Goal: Navigation & Orientation: Find specific page/section

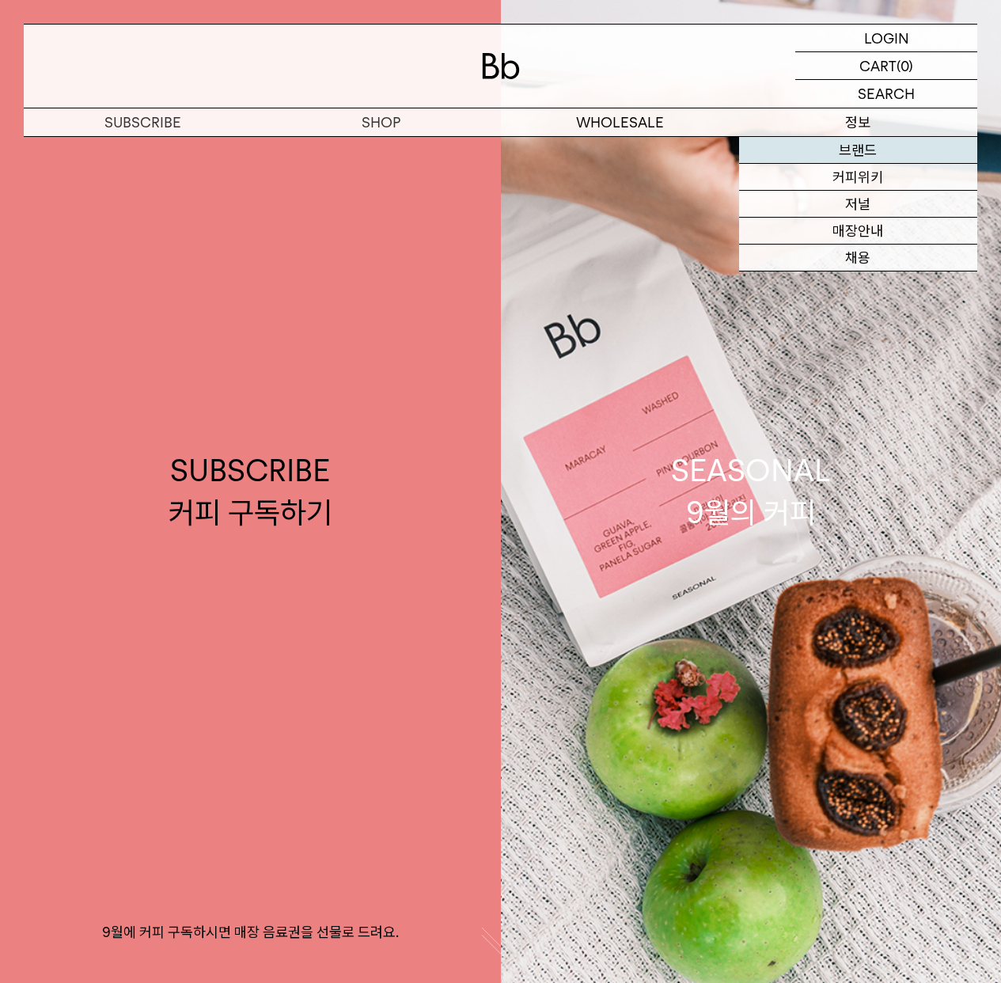
click at [849, 156] on link "브랜드" at bounding box center [858, 150] width 238 height 27
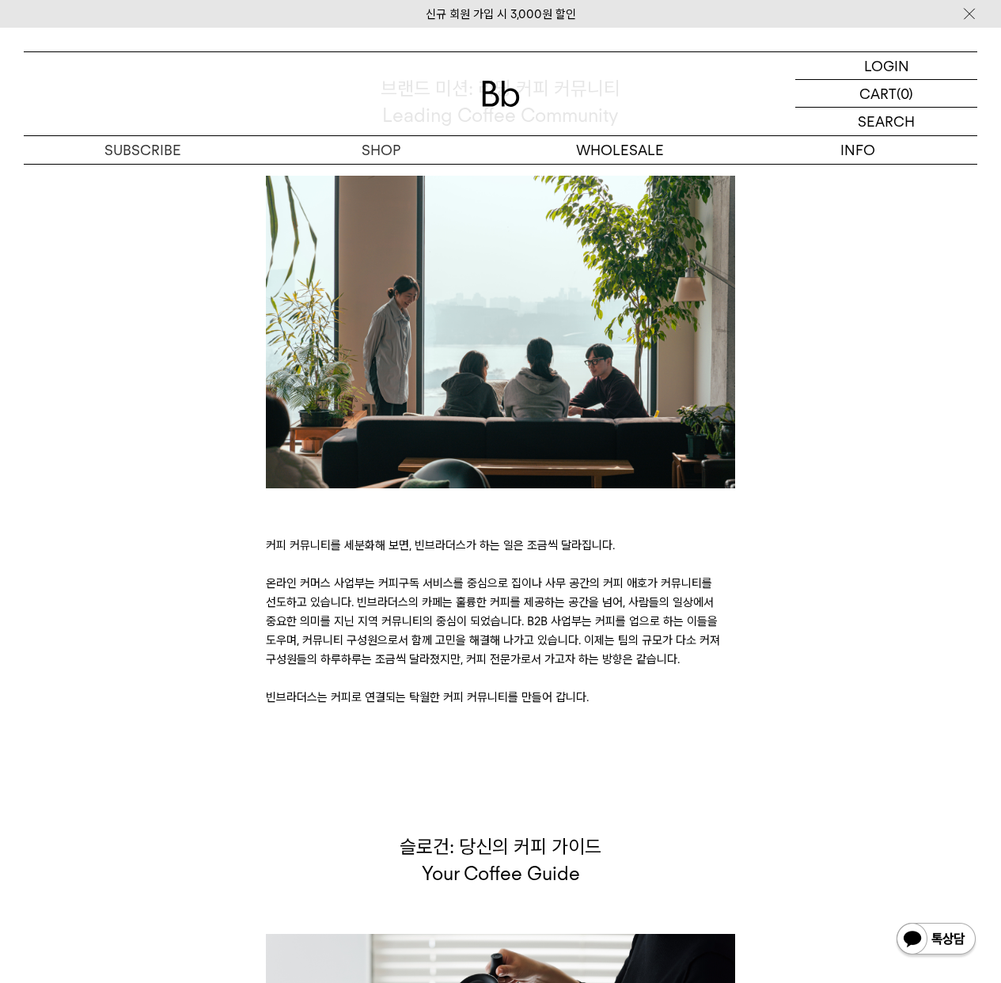
scroll to position [3015, 0]
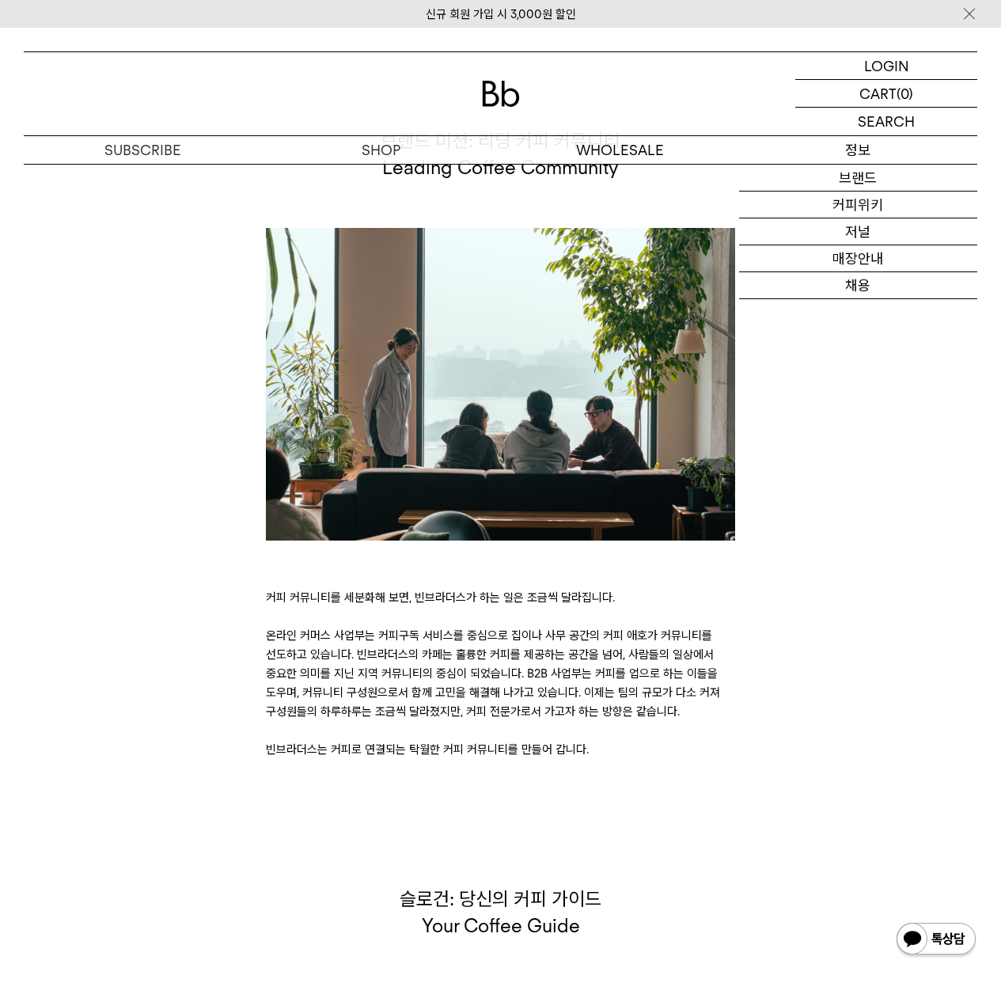
click at [853, 158] on p "정보" at bounding box center [858, 150] width 238 height 28
click at [854, 145] on p "정보" at bounding box center [858, 150] width 238 height 28
click at [855, 150] on p "정보" at bounding box center [858, 150] width 238 height 28
